Goal: Task Accomplishment & Management: Complete application form

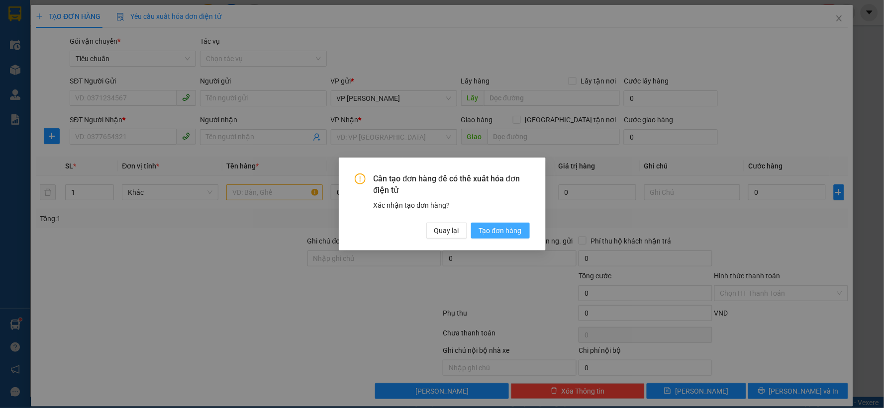
click at [487, 231] on span "Tạo đơn hàng" at bounding box center [500, 230] width 43 height 11
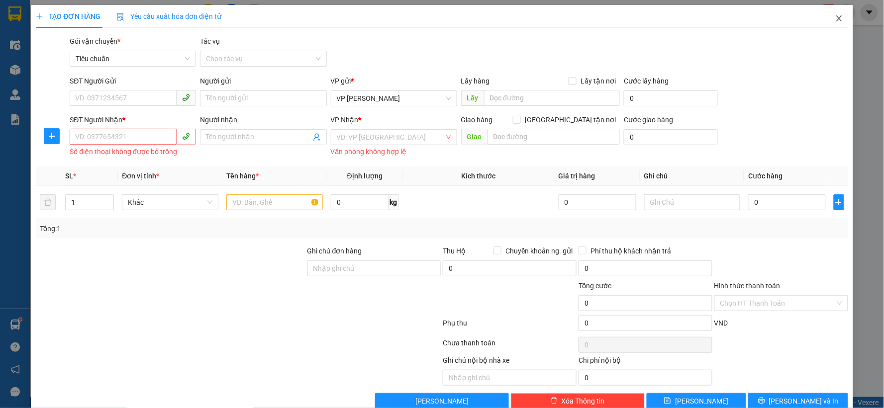
click at [829, 23] on span "Close" at bounding box center [839, 19] width 28 height 28
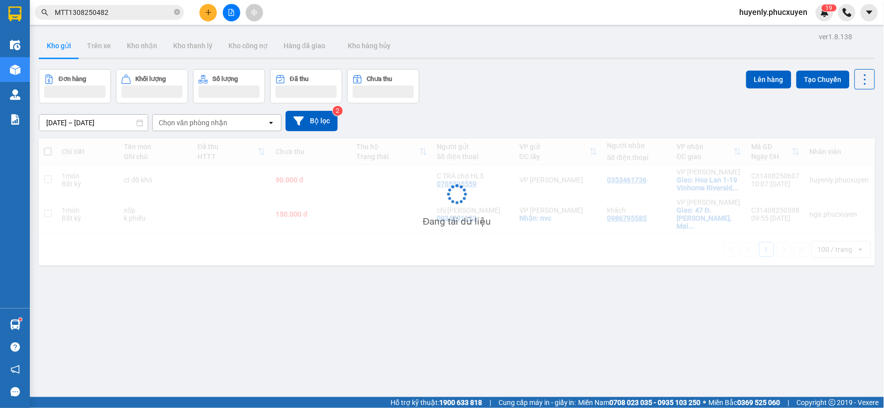
click at [147, 16] on input "MTT1308250482" at bounding box center [113, 12] width 117 height 11
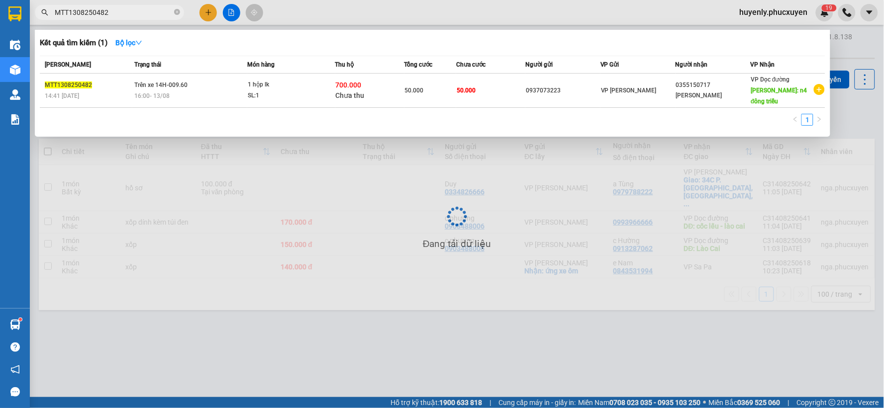
click at [147, 16] on input "MTT1308250482" at bounding box center [113, 12] width 117 height 11
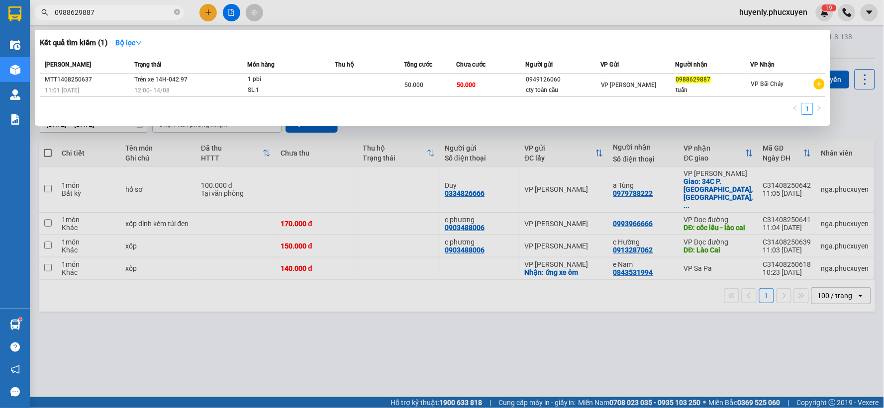
type input "0988629887"
click at [382, 298] on div at bounding box center [442, 204] width 884 height 408
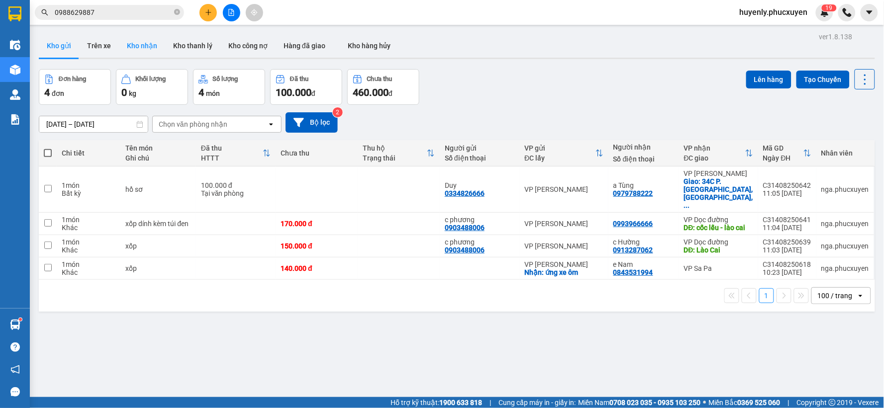
click at [125, 50] on button "Kho nhận" at bounding box center [142, 46] width 46 height 24
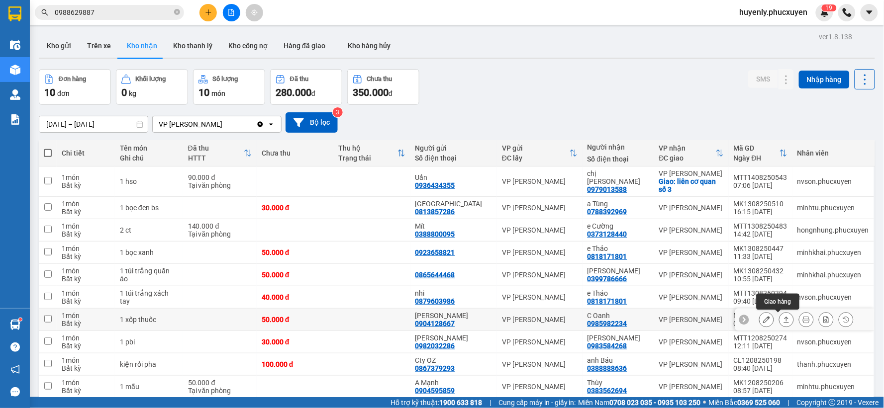
click at [783, 320] on icon at bounding box center [786, 319] width 7 height 7
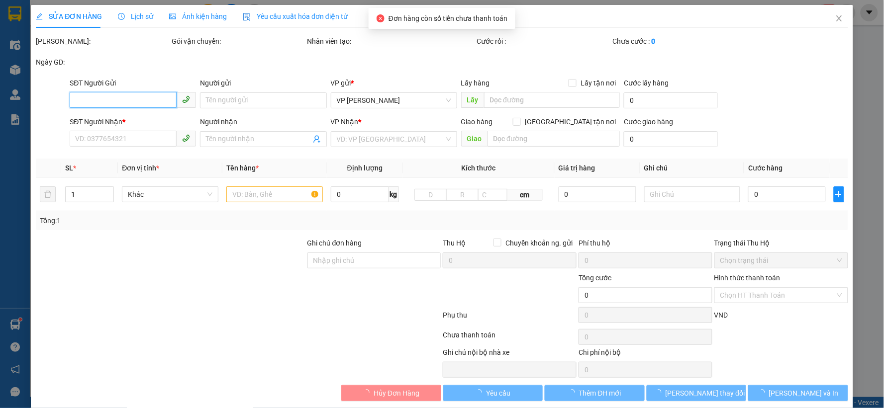
type input "0904128667"
type input "[PERSON_NAME]"
type input "0985982234"
type input "C Oanh"
type input "50.000"
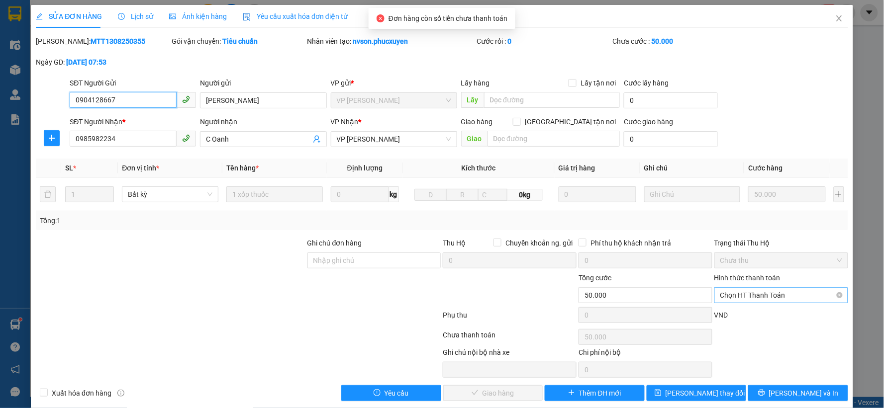
click at [737, 297] on span "Chọn HT Thanh Toán" at bounding box center [781, 295] width 122 height 15
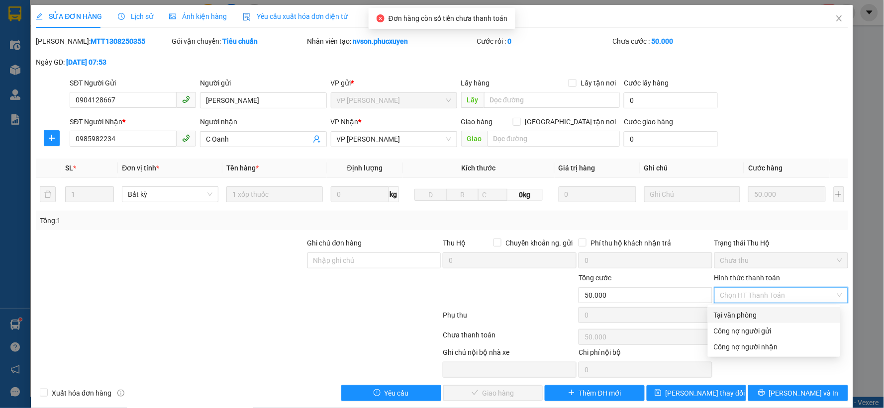
drag, startPoint x: 737, startPoint y: 312, endPoint x: 607, endPoint y: 337, distance: 132.2
click at [736, 312] on div "Tại văn phòng" at bounding box center [774, 315] width 120 height 11
type input "0"
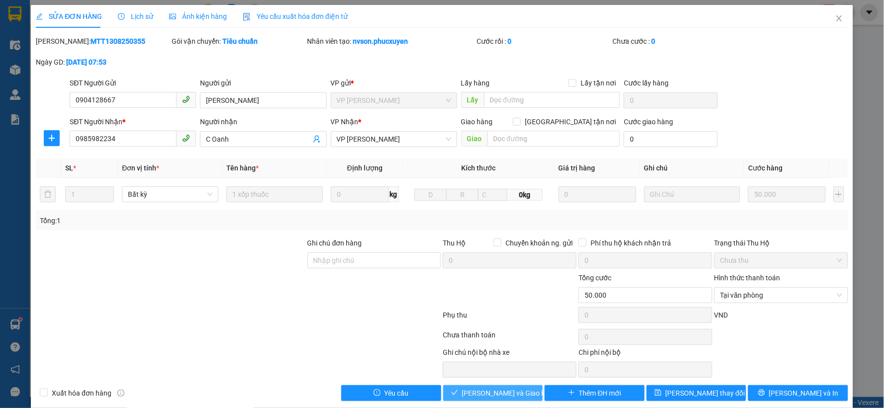
click at [478, 390] on span "[PERSON_NAME] và Giao hàng" at bounding box center [510, 393] width 96 height 11
